Goal: Task Accomplishment & Management: Use online tool/utility

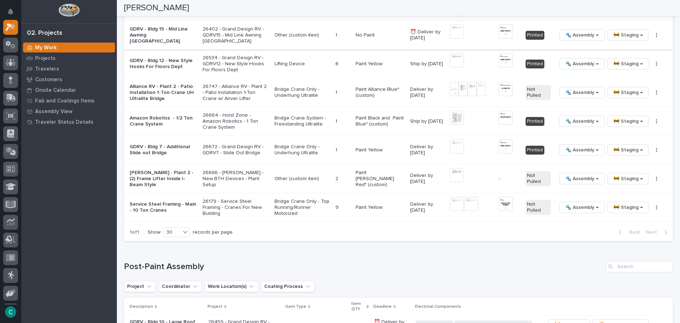
scroll to position [780, 0]
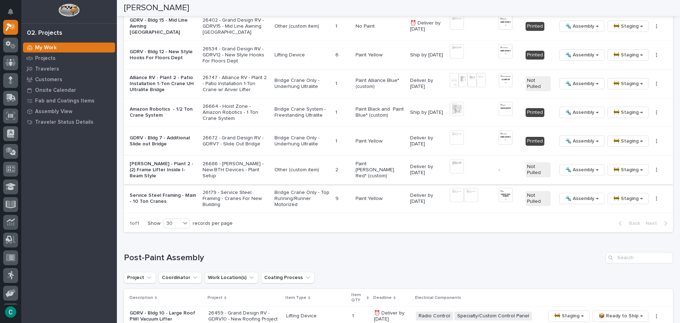
click at [450, 163] on img at bounding box center [457, 166] width 14 height 14
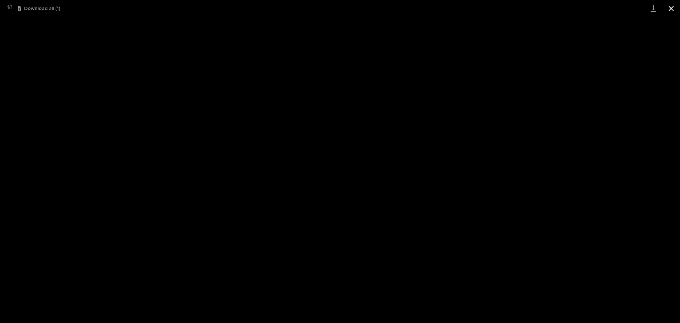
click at [678, 4] on button "Close gallery" at bounding box center [672, 8] width 18 height 17
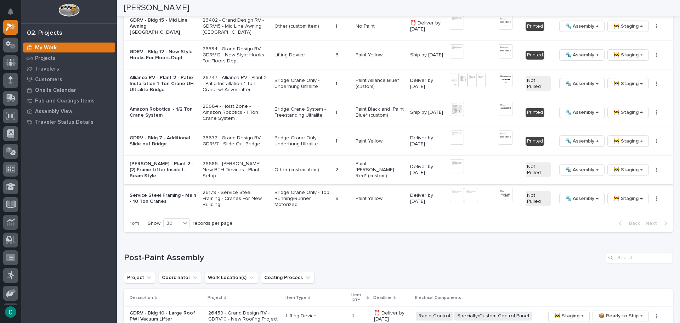
click at [657, 168] on icon "button" at bounding box center [657, 170] width 1 height 4
click at [635, 203] on span "Generate VIP" at bounding box center [626, 206] width 30 height 9
click at [357, 166] on p "Paint [PERSON_NAME] Red* (custom)" at bounding box center [380, 170] width 49 height 18
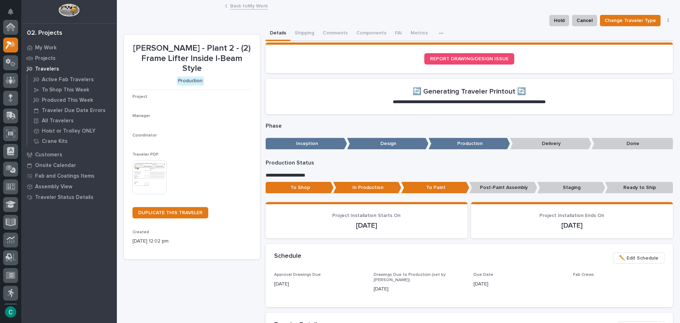
scroll to position [18, 0]
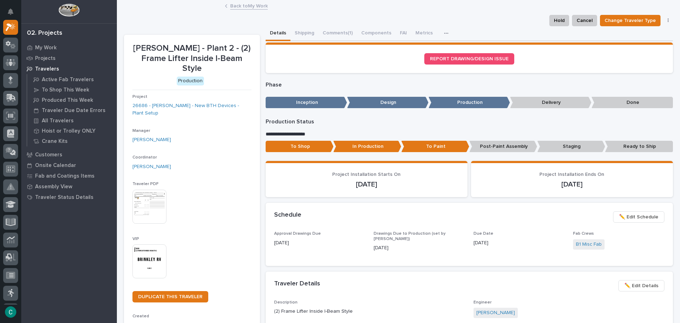
click at [144, 244] on img at bounding box center [150, 261] width 34 height 34
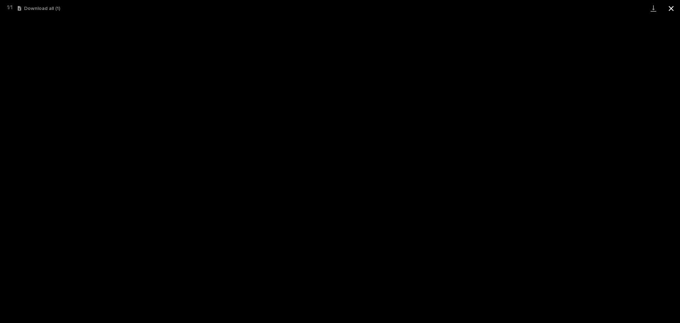
click at [668, 10] on button "Close gallery" at bounding box center [672, 8] width 18 height 17
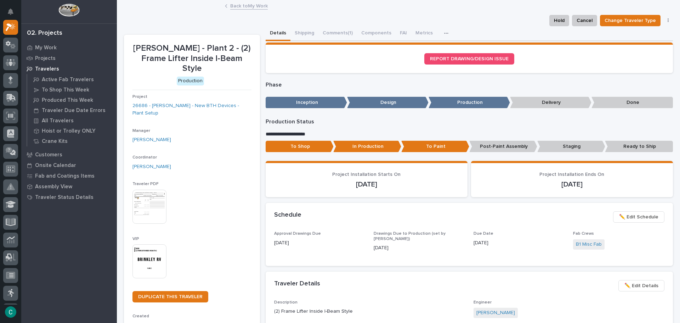
click at [491, 148] on p "Post-Paint Assembly" at bounding box center [504, 147] width 68 height 12
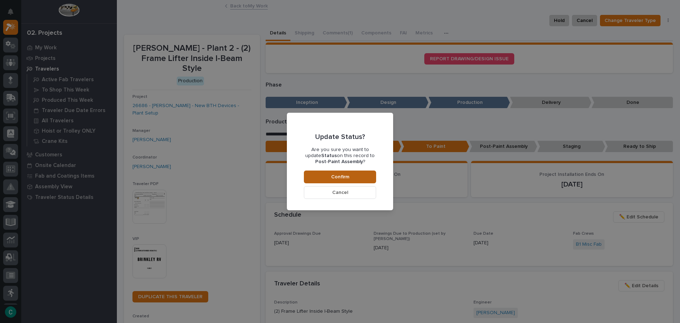
click at [365, 178] on button "Confirm" at bounding box center [340, 176] width 72 height 13
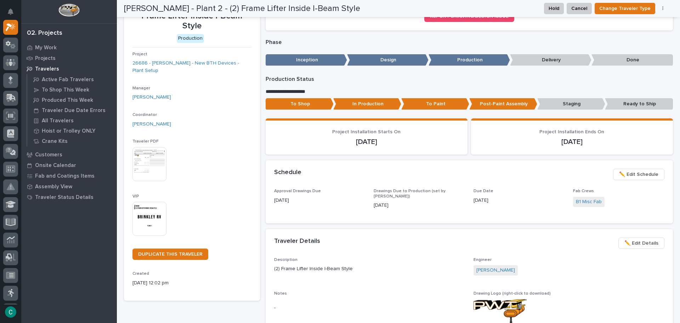
scroll to position [0, 0]
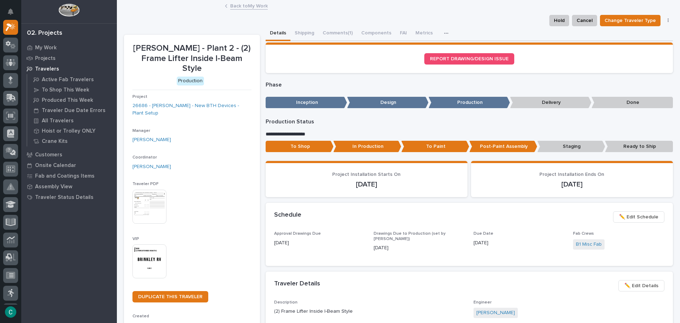
click at [246, 6] on link "Back to My Work" at bounding box center [249, 5] width 38 height 8
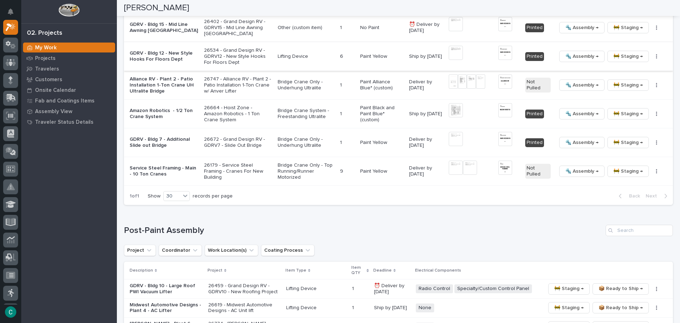
scroll to position [709, 0]
